Goal: Task Accomplishment & Management: Use online tool/utility

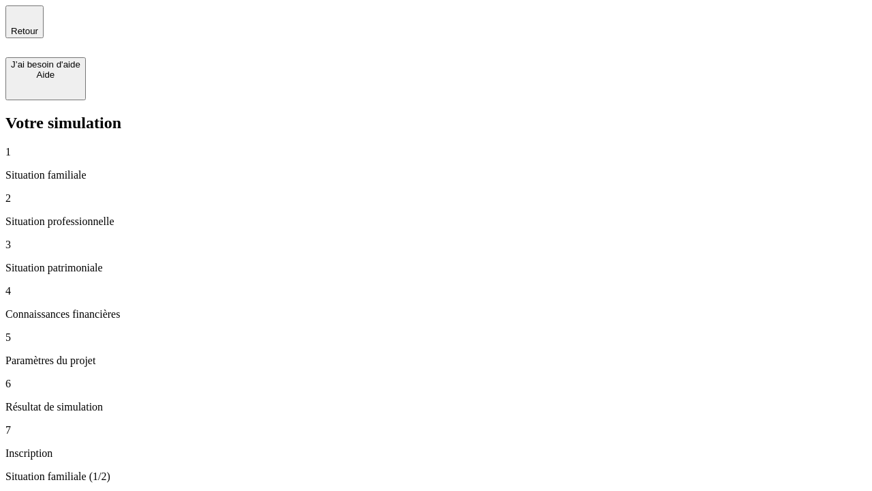
type input "30 000"
type input "0"
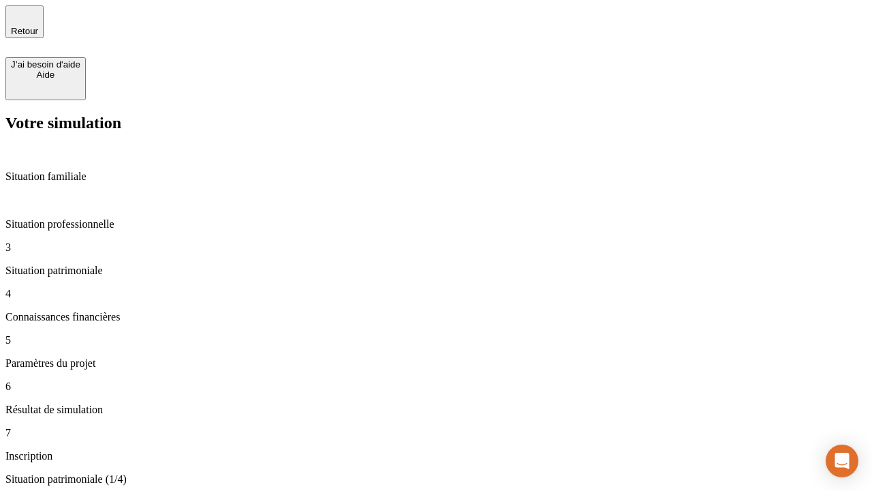
type input "1 000"
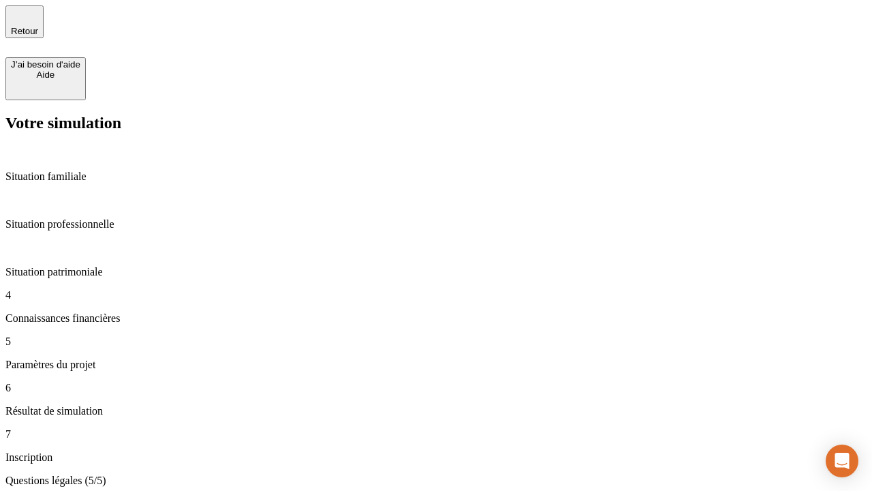
type input "40"
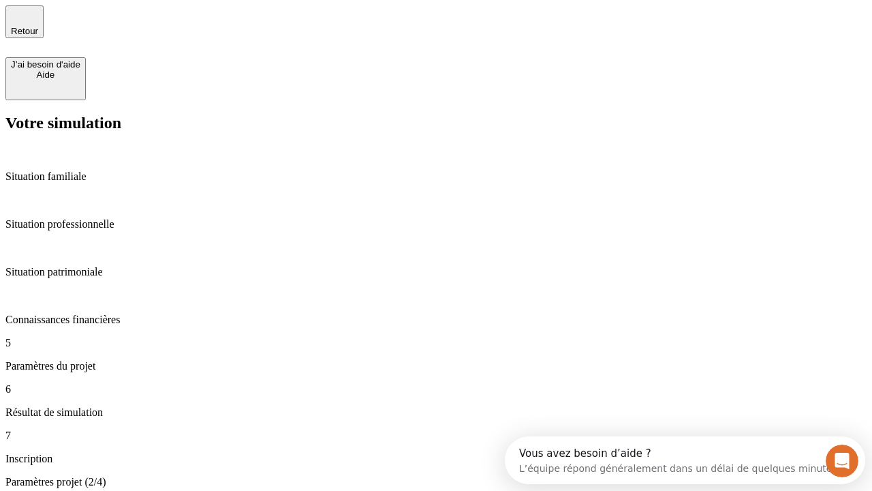
type input "64"
type input "200 000"
type input "640"
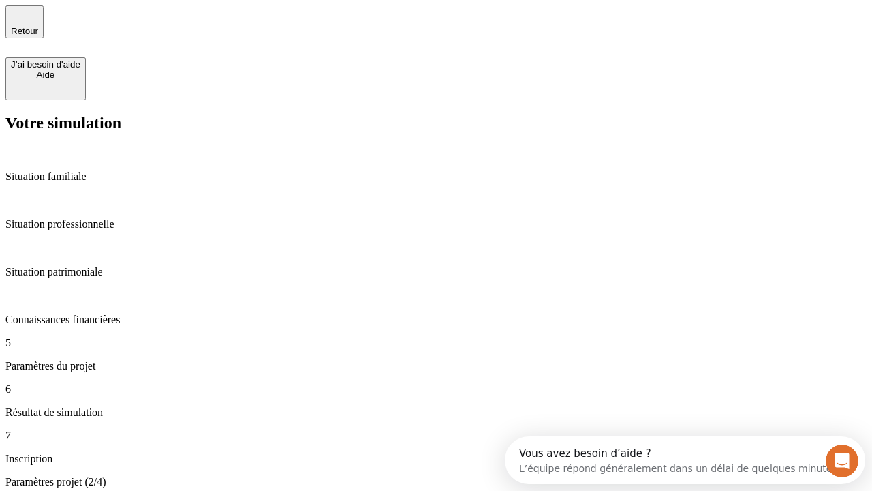
type input "62"
